Goal: Task Accomplishment & Management: Use online tool/utility

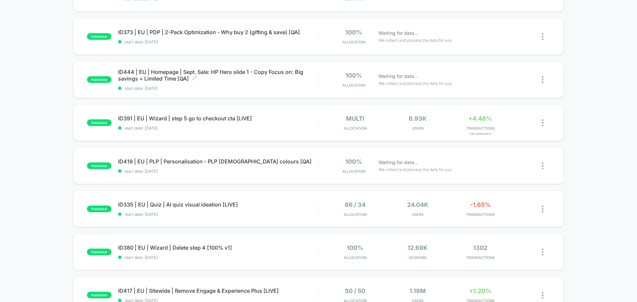
scroll to position [133, 0]
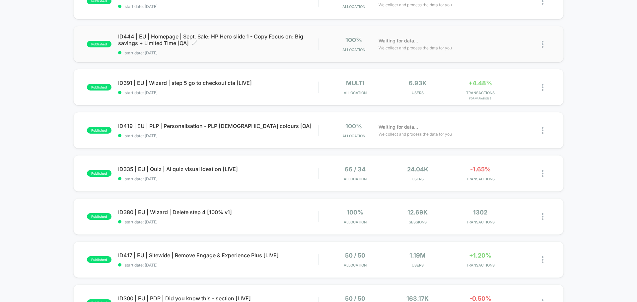
click at [263, 42] on span "ID444 | EU | Homepage | Sept. Sale: HP Hero slide 1 - Copy Focus on: Big saving…" at bounding box center [218, 39] width 200 height 13
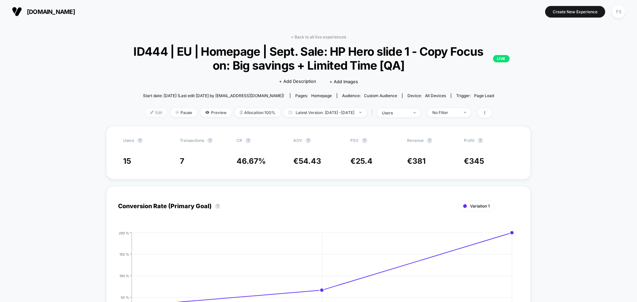
click at [145, 112] on span "Edit" at bounding box center [156, 112] width 22 height 9
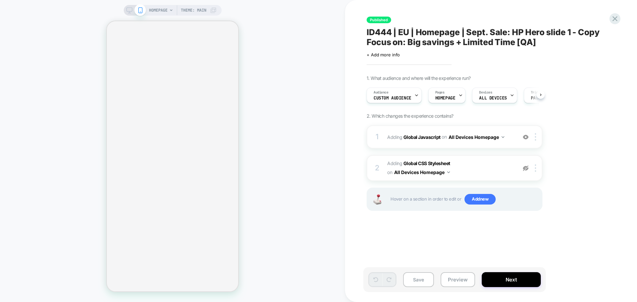
scroll to position [0, 0]
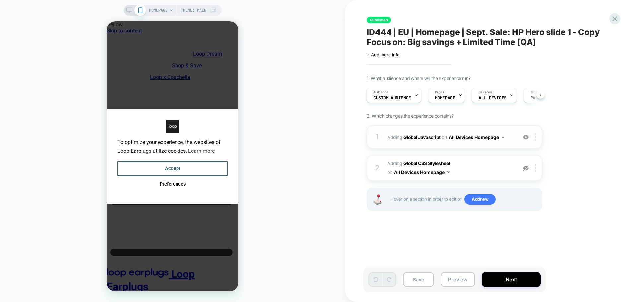
click at [416, 135] on b "Global Javascript" at bounding box center [421, 137] width 37 height 6
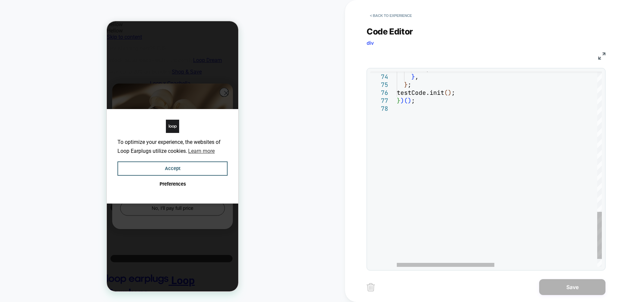
scroll to position [0, 0]
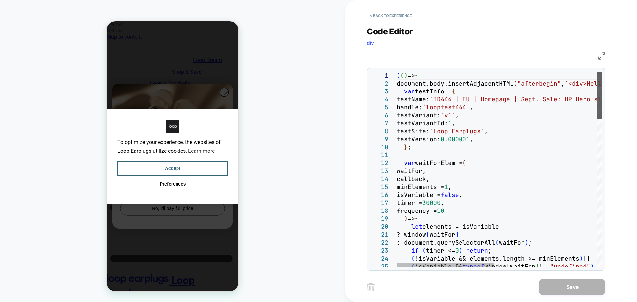
click at [597, 72] on div at bounding box center [599, 95] width 5 height 47
click at [0, 0] on div "? window [ waitFor ] : document.querySelectorAll ( waitFor ) ; if ( timer <= 0 …" at bounding box center [0, 0] width 0 height 0
type textarea "**********"
type textarea "*"
type textarea "**********"
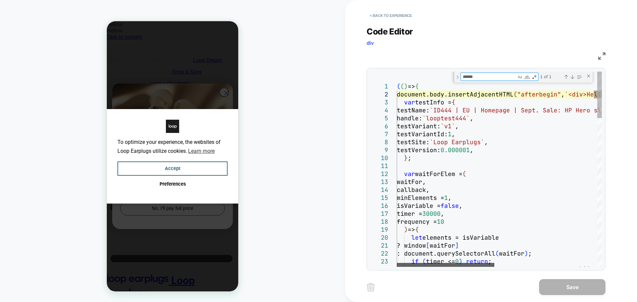
click at [410, 263] on div at bounding box center [445, 265] width 97 height 4
type textarea "******"
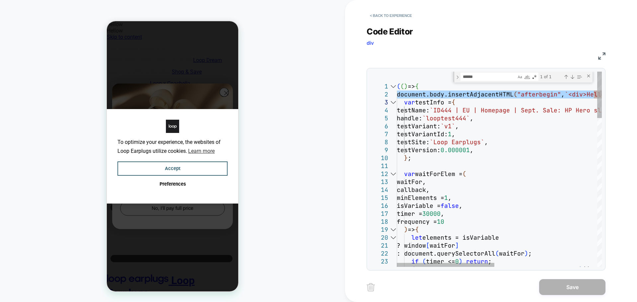
type textarea "**********"
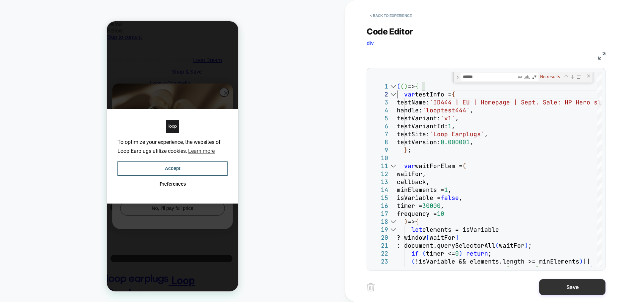
click at [565, 290] on button "Save" at bounding box center [572, 287] width 66 height 16
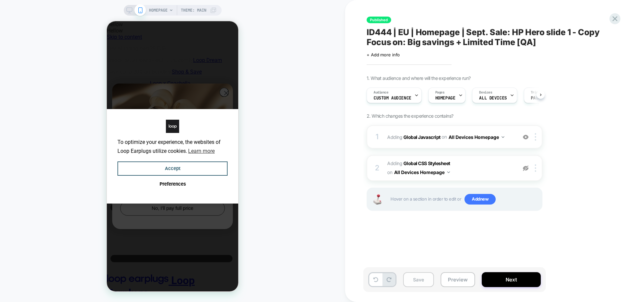
scroll to position [0, 0]
click at [0, 0] on button "Save" at bounding box center [0, 0] width 0 height 0
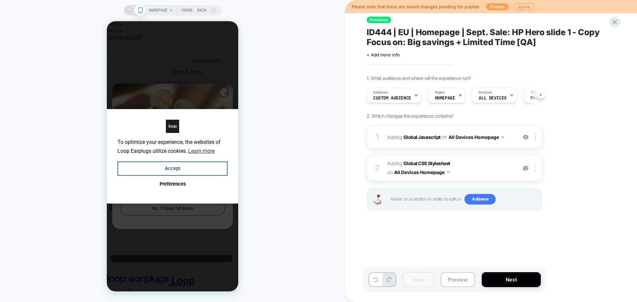
click at [493, 8] on button "Publish" at bounding box center [497, 6] width 23 height 7
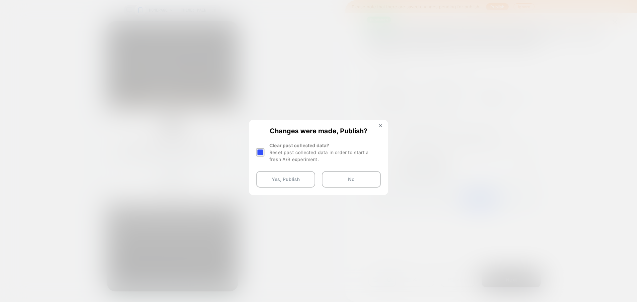
click at [0, 0] on div at bounding box center [0, 0] width 0 height 0
click at [0, 0] on button "Yes, Publish" at bounding box center [0, 0] width 0 height 0
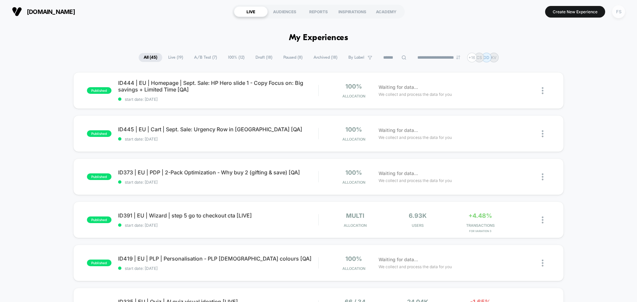
click at [618, 14] on div "FS" at bounding box center [618, 11] width 13 height 13
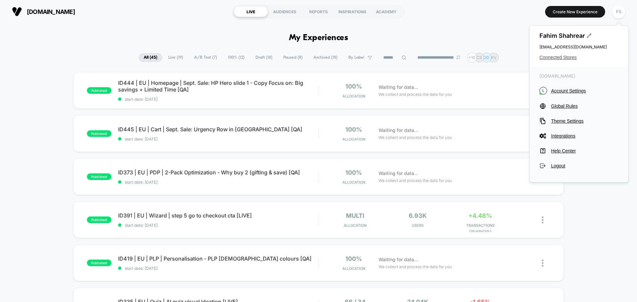
click at [560, 57] on span "Connected Stores" at bounding box center [578, 57] width 79 height 5
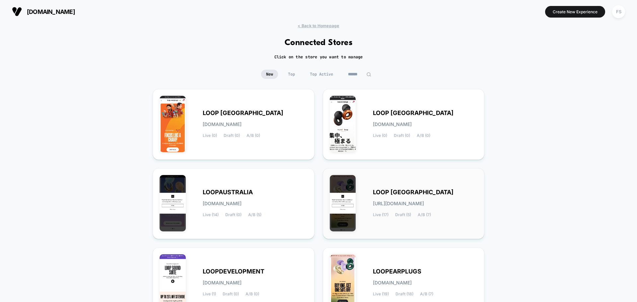
click at [395, 197] on div "LOOP [GEOGRAPHIC_DATA] [URL][DOMAIN_NAME] Live (17) Draft (5) A/B (7)" at bounding box center [425, 203] width 105 height 27
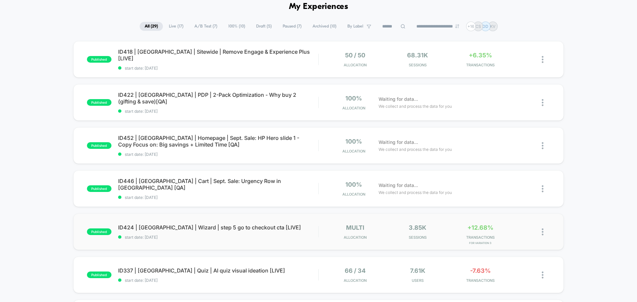
scroll to position [66, 0]
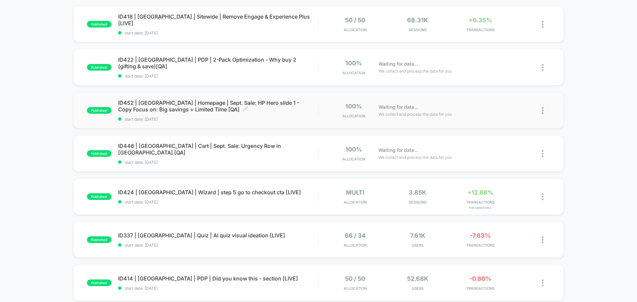
click at [151, 104] on span "ID452 | [GEOGRAPHIC_DATA] | Homepage | Sept. Sale: HP Hero slide 1 - Copy Focus…" at bounding box center [218, 105] width 200 height 13
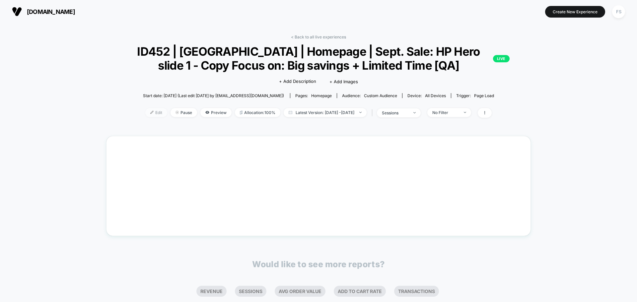
click at [145, 112] on span "Edit" at bounding box center [156, 112] width 22 height 9
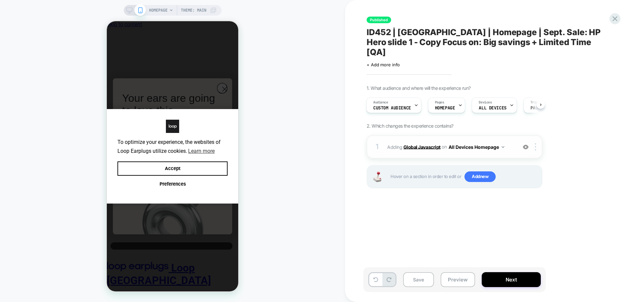
click at [0, 0] on b "Global Javascript" at bounding box center [0, 0] width 0 height 0
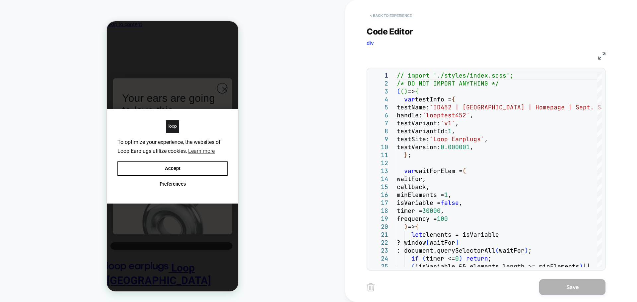
click at [386, 17] on button "< Back to experience" at bounding box center [390, 15] width 48 height 11
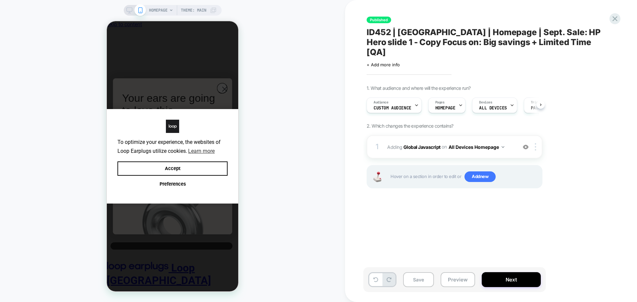
scroll to position [0, 0]
click at [617, 17] on icon at bounding box center [614, 18] width 9 height 9
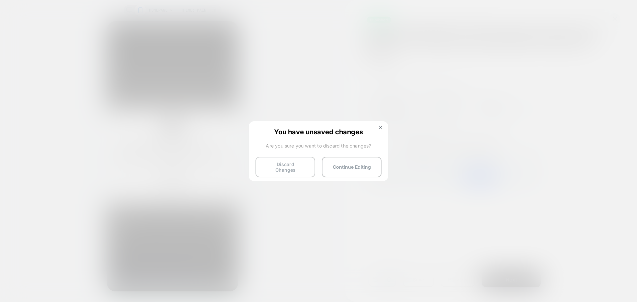
click at [282, 167] on button "Discard Changes" at bounding box center [285, 167] width 60 height 21
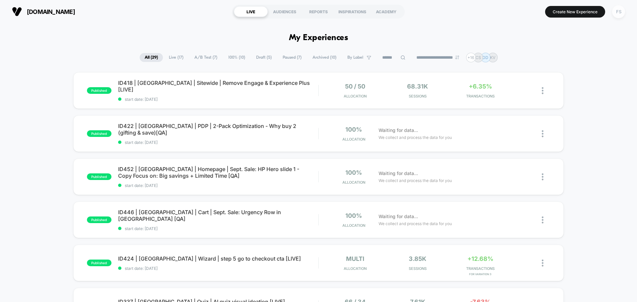
click at [617, 13] on div "FS" at bounding box center [618, 11] width 13 height 13
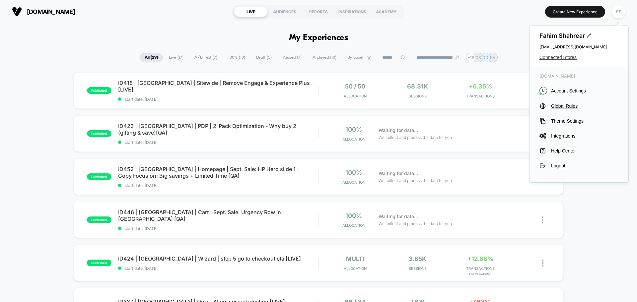
click at [547, 57] on span "Connected Stores" at bounding box center [578, 57] width 79 height 5
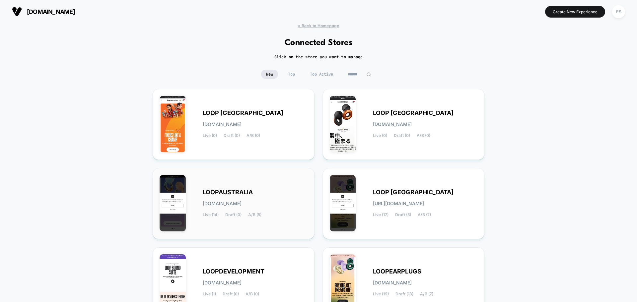
click at [251, 219] on div "LOOPAUSTRALIA [DOMAIN_NAME] Live (14) Draft (0) A/B (5)" at bounding box center [233, 203] width 148 height 57
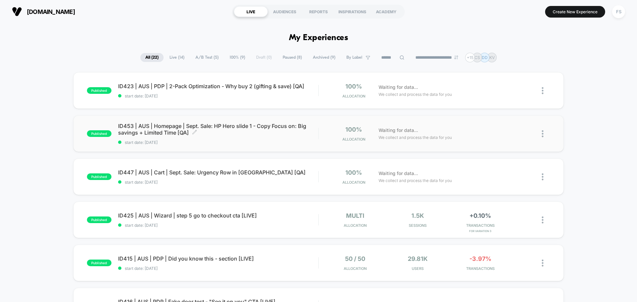
click at [153, 132] on span "ID453 | AUS | Homepage | Sept. Sale: HP Hero slide 1 - Copy Focus on: Big savin…" at bounding box center [218, 129] width 200 height 13
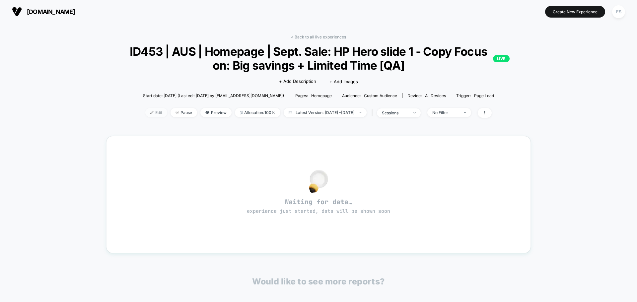
click at [148, 115] on span "Edit" at bounding box center [156, 112] width 22 height 9
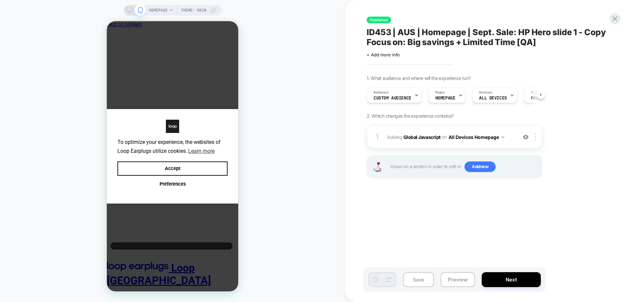
scroll to position [0, 0]
click at [0, 0] on b "Global Javascript" at bounding box center [0, 0] width 0 height 0
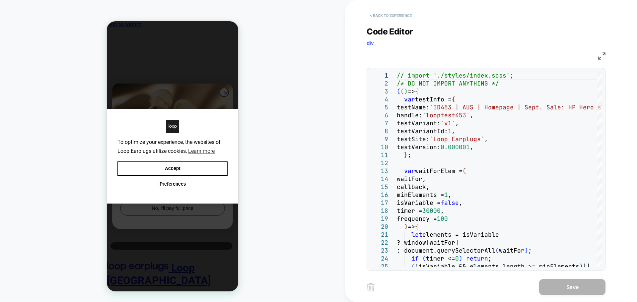
scroll to position [0, 0]
click at [386, 19] on button "< Back to experience" at bounding box center [390, 15] width 48 height 11
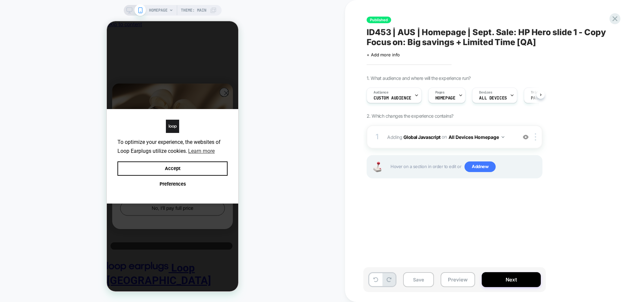
scroll to position [0, 0]
click at [0, 0] on icon at bounding box center [0, 0] width 0 height 0
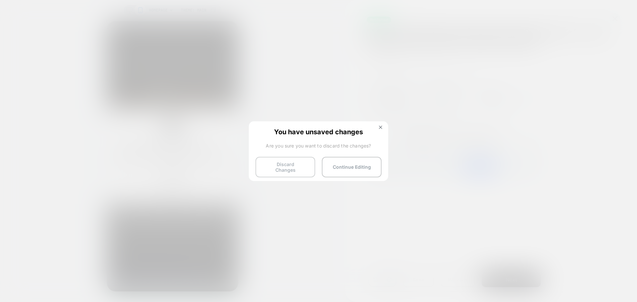
click at [0, 0] on button "Discard Changes" at bounding box center [0, 0] width 0 height 0
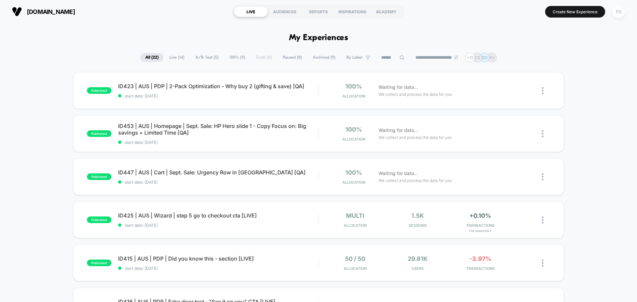
click at [620, 14] on div "FS" at bounding box center [618, 11] width 13 height 13
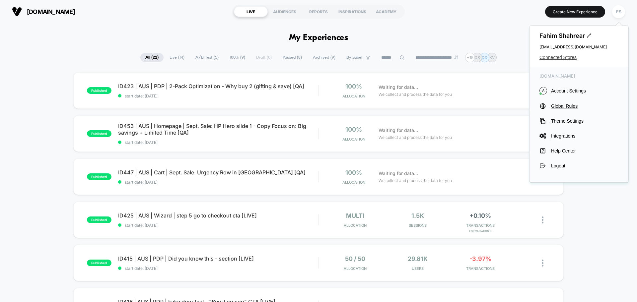
click at [558, 56] on span "Connected Stores" at bounding box center [578, 57] width 79 height 5
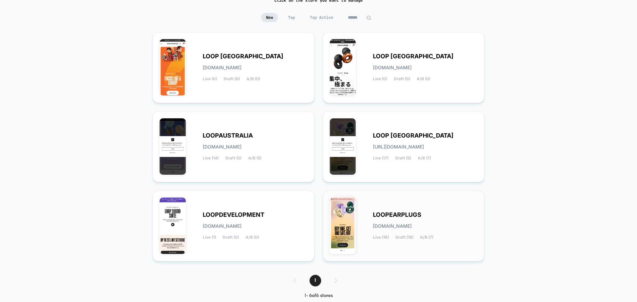
scroll to position [70, 0]
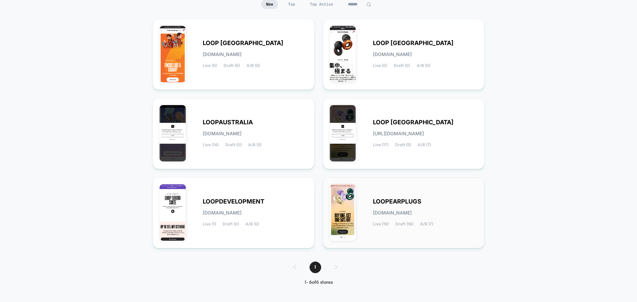
click at [381, 201] on span "LOOPEARPLUGS" at bounding box center [397, 201] width 48 height 5
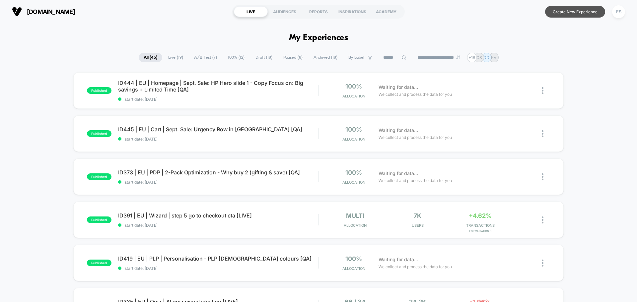
click at [590, 11] on button "Create New Experience" at bounding box center [575, 12] width 60 height 12
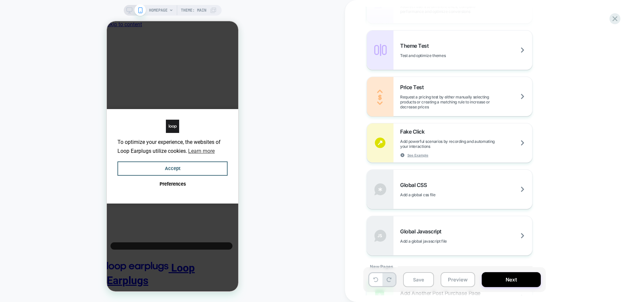
scroll to position [365, 0]
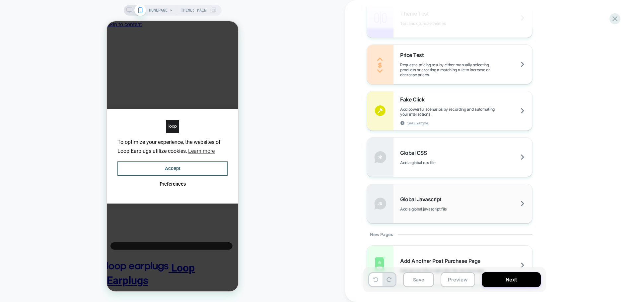
click at [421, 192] on div "Global Javascript Add a global javascript file" at bounding box center [449, 203] width 165 height 39
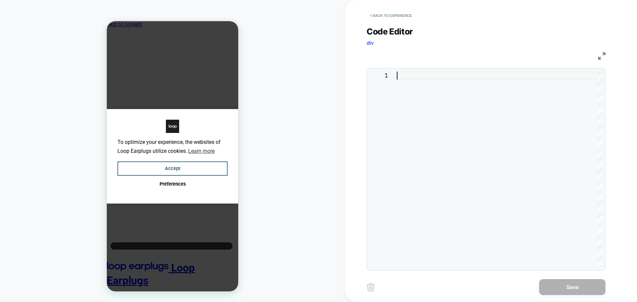
click at [0, 0] on div at bounding box center [0, 0] width 0 height 0
type textarea "**********"
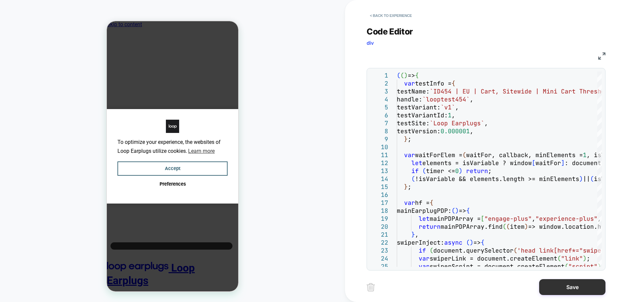
click at [565, 287] on button "Save" at bounding box center [572, 287] width 66 height 16
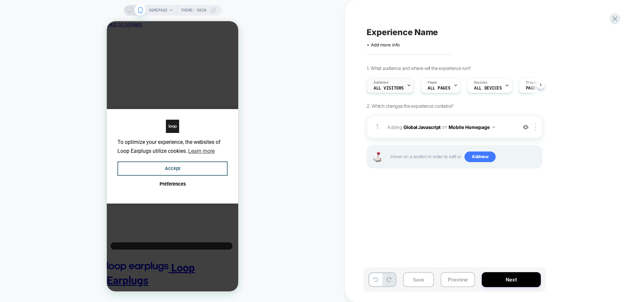
scroll to position [0, 0]
click at [396, 43] on span "+ Add more info" at bounding box center [382, 44] width 33 height 5
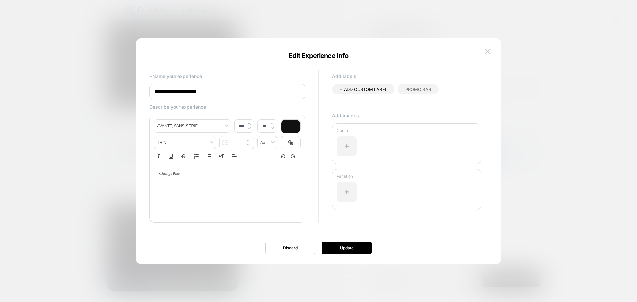
drag, startPoint x: 140, startPoint y: 87, endPoint x: 121, endPoint y: 87, distance: 18.6
click at [121, 87] on body "**********" at bounding box center [318, 151] width 637 height 302
paste input "**********"
type input "**********"
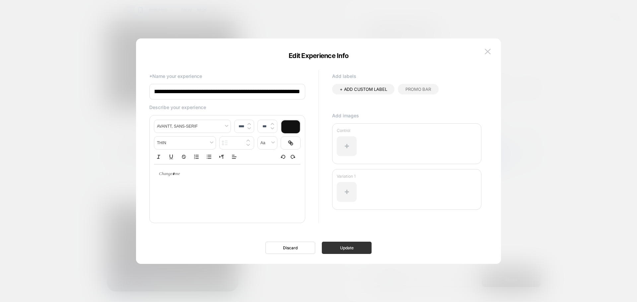
click at [0, 0] on button "Update" at bounding box center [0, 0] width 0 height 0
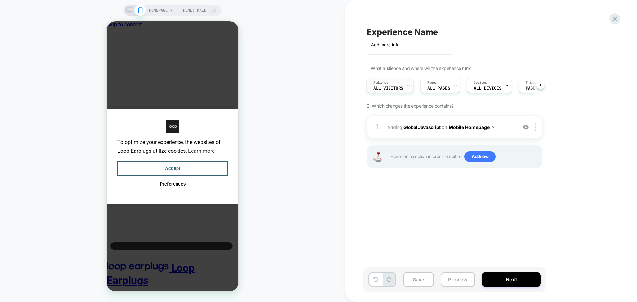
click at [404, 84] on div "Audience All Visitors" at bounding box center [387, 85] width 43 height 15
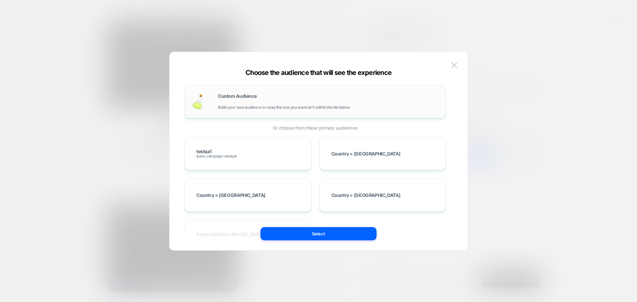
click at [231, 105] on span "Build your own audience in-case the one you want isn't within the list below" at bounding box center [284, 107] width 132 height 5
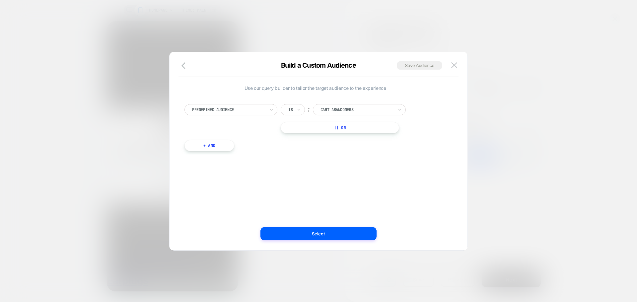
click at [0, 0] on div at bounding box center [0, 0] width 0 height 0
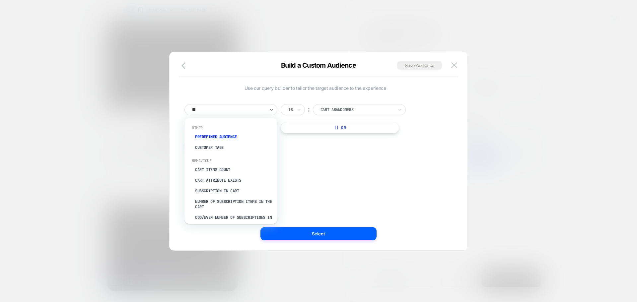
type input "***"
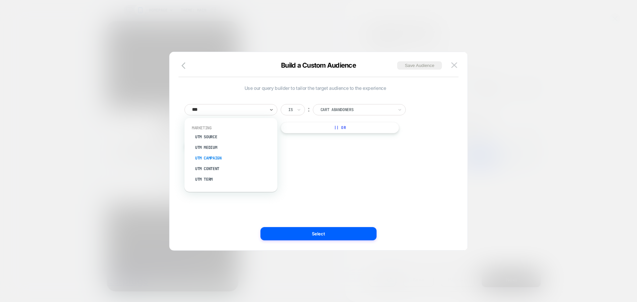
click at [222, 155] on div "UTM Campaign" at bounding box center [234, 158] width 86 height 11
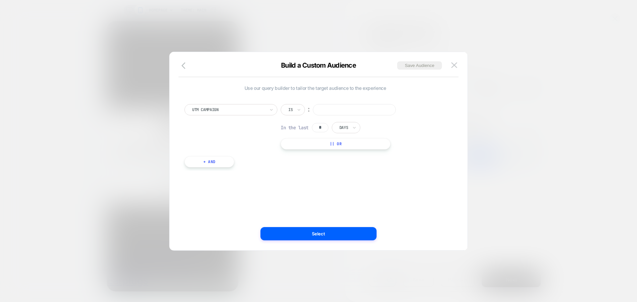
click at [335, 112] on input at bounding box center [354, 109] width 83 height 11
type input "*********"
click at [0, 0] on button "Select" at bounding box center [0, 0] width 0 height 0
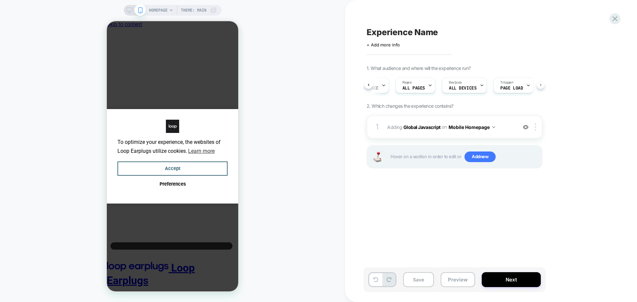
scroll to position [0, 43]
click at [480, 128] on button "Mobile Homepage" at bounding box center [471, 127] width 46 height 10
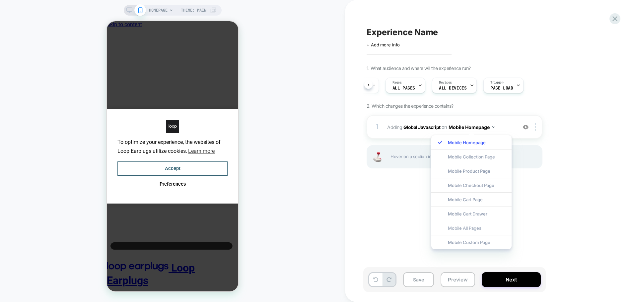
click at [468, 227] on div "Mobile All Pages" at bounding box center [471, 228] width 80 height 14
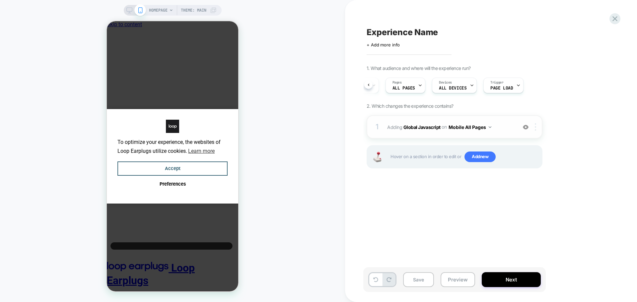
click at [534, 127] on div at bounding box center [536, 126] width 11 height 7
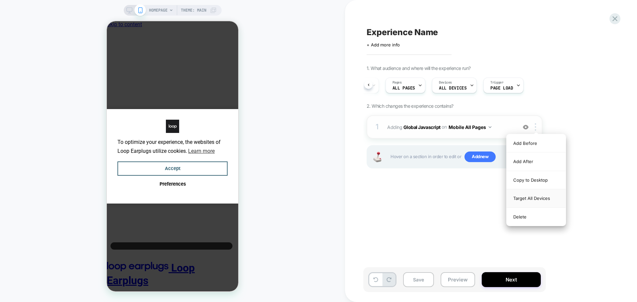
click at [517, 200] on div "Target All Devices" at bounding box center [535, 198] width 59 height 18
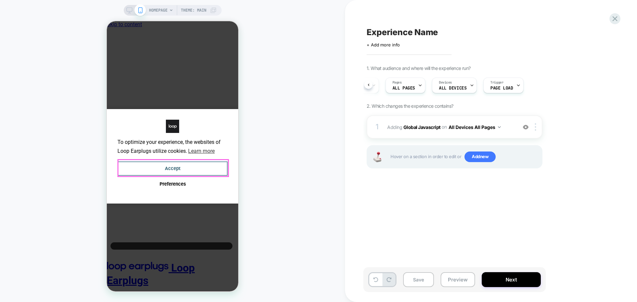
click at [159, 170] on button "Accept" at bounding box center [172, 168] width 110 height 14
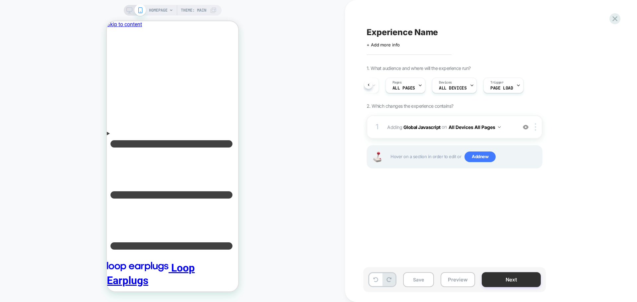
scroll to position [0, 0]
click at [507, 279] on button "Next" at bounding box center [510, 279] width 59 height 15
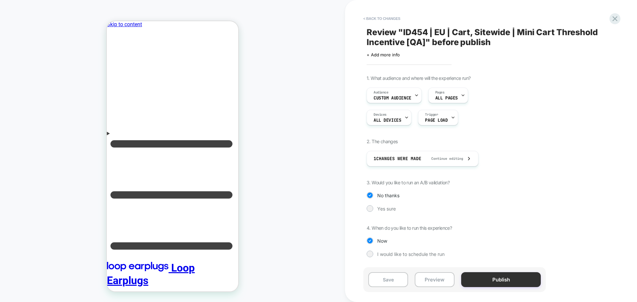
click at [0, 0] on button "Publish" at bounding box center [0, 0] width 0 height 0
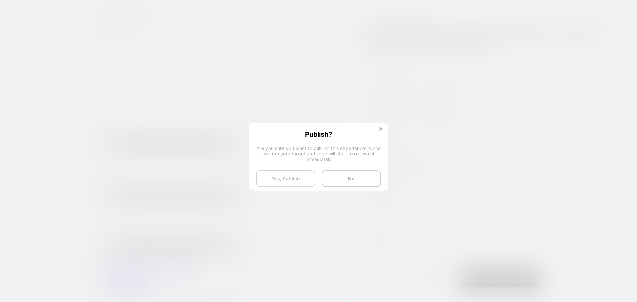
click at [275, 180] on button "Yes, Publish" at bounding box center [285, 178] width 59 height 17
